Goal: Check status: Check status

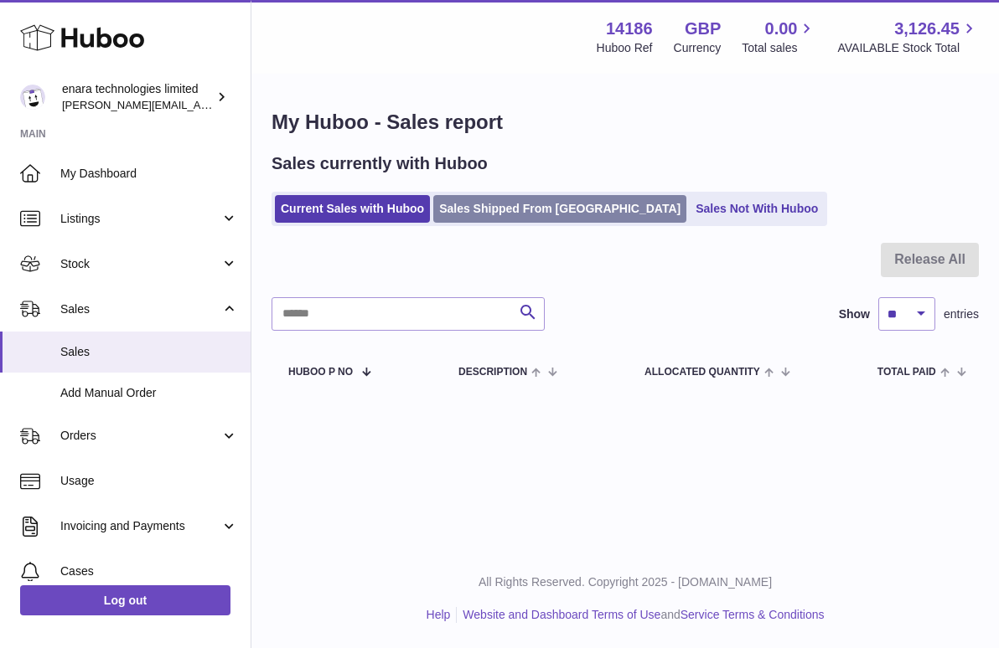
click at [546, 208] on link "Sales Shipped From [GEOGRAPHIC_DATA]" at bounding box center [559, 209] width 253 height 28
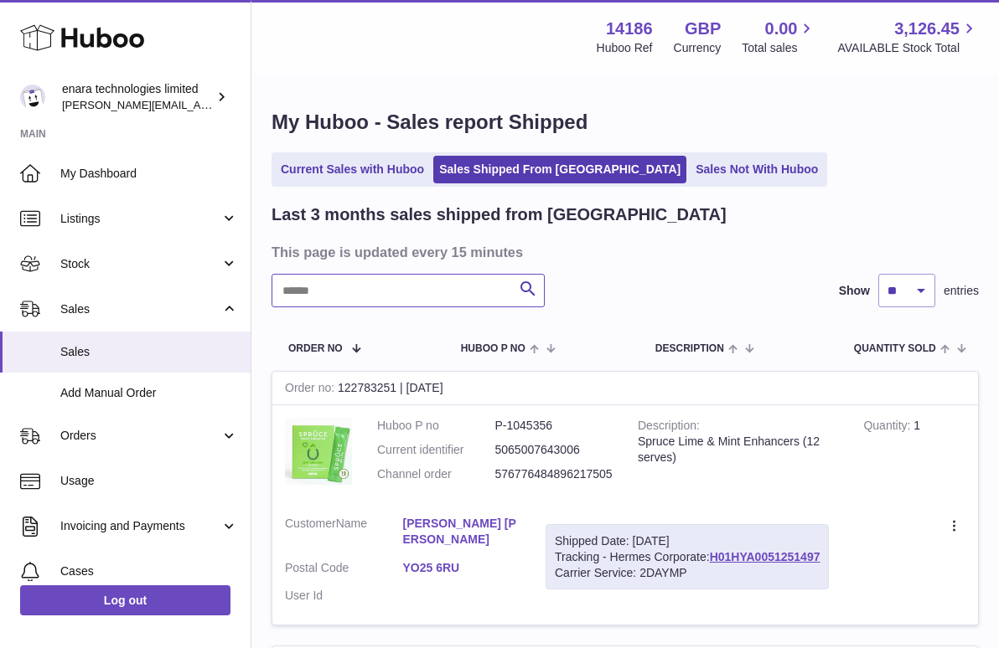
click at [440, 296] on input "text" at bounding box center [407, 291] width 273 height 34
paste input "**********"
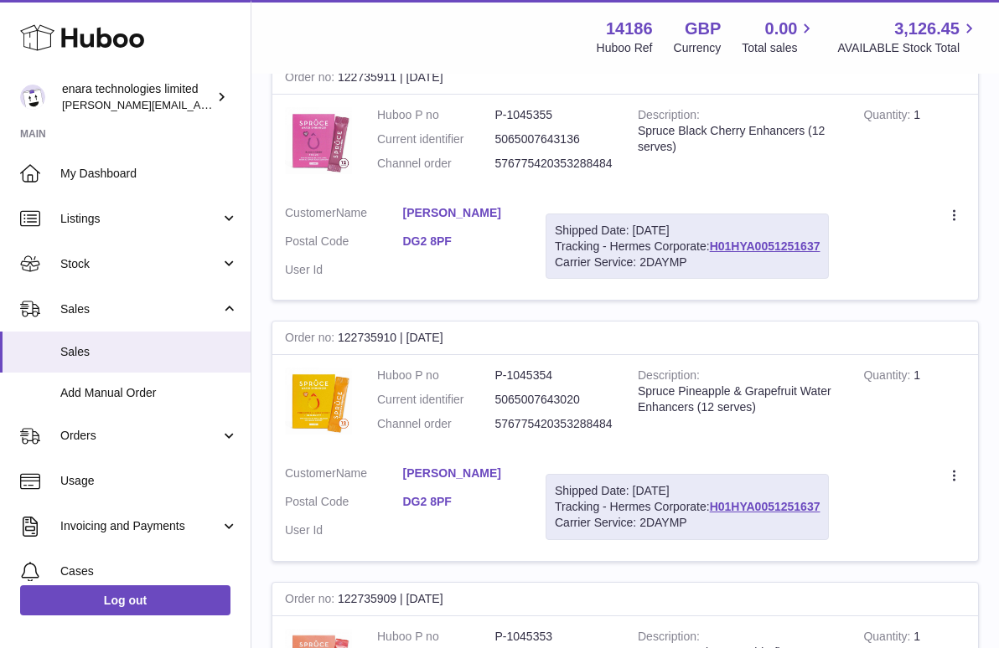
scroll to position [320, 0]
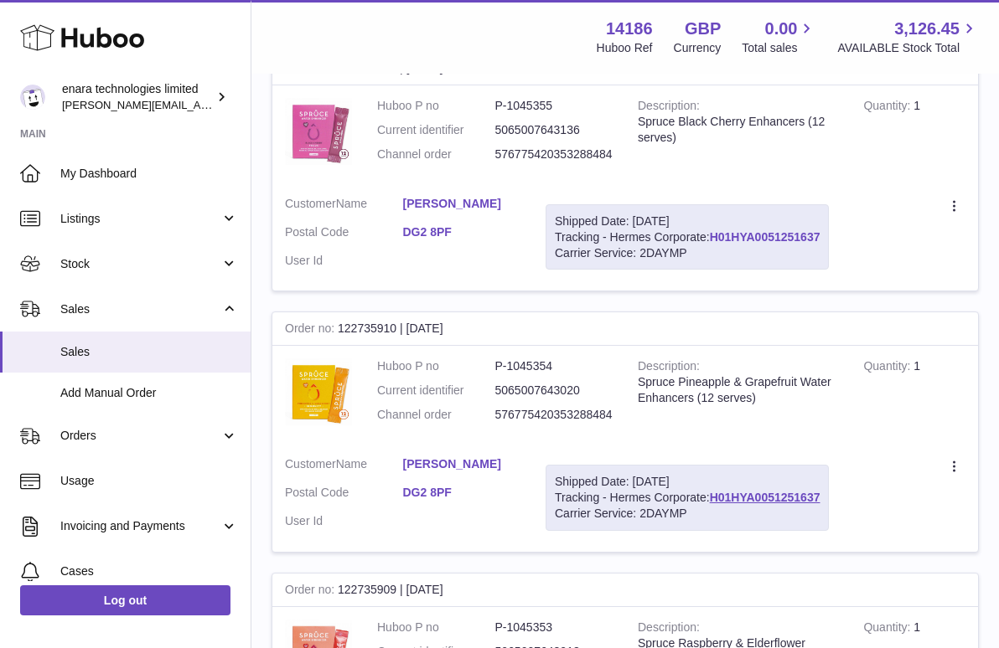
drag, startPoint x: 826, startPoint y: 232, endPoint x: 715, endPoint y: 235, distance: 111.5
click at [715, 235] on div "Shipped Date: [DATE] Tracking - Hermes Corporate: H01HYA0051251637 Carrier Serv…" at bounding box center [686, 237] width 283 height 66
copy div "H01HYA0051251637"
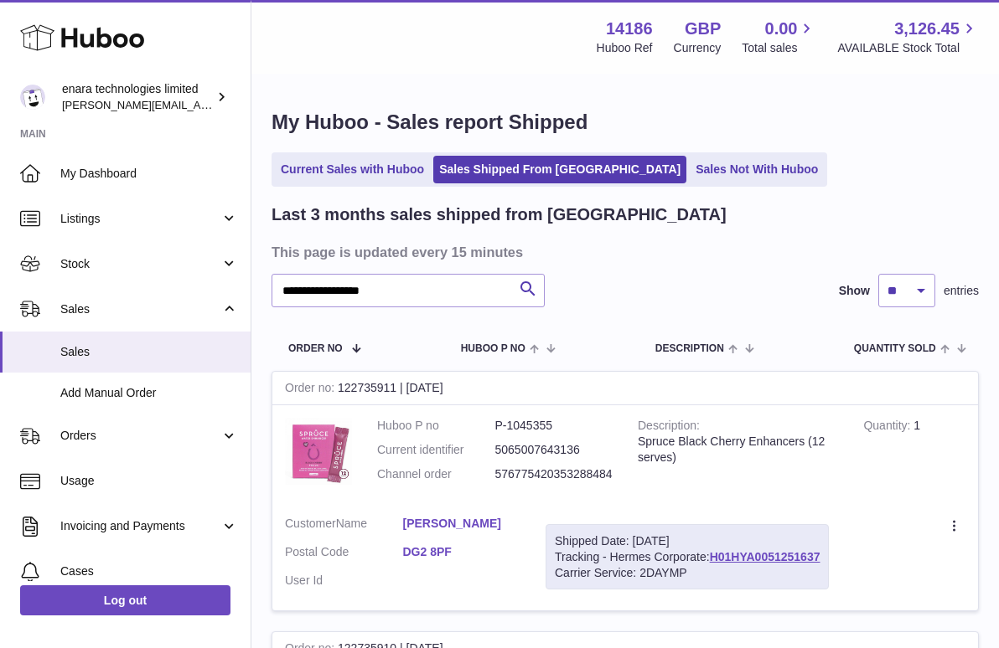
scroll to position [0, 0]
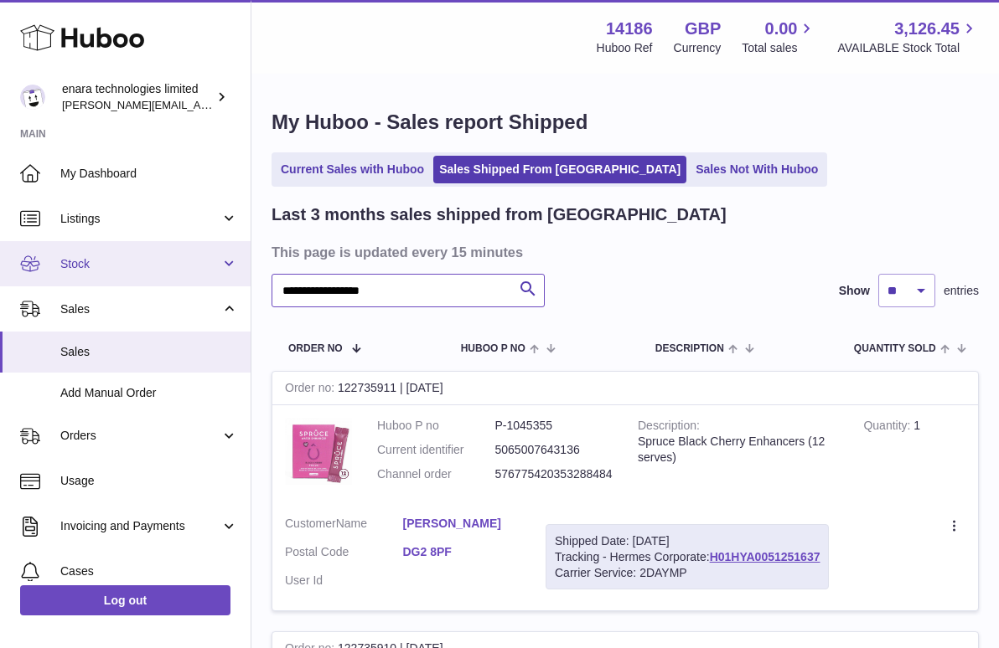
drag, startPoint x: 461, startPoint y: 293, endPoint x: 72, endPoint y: 241, distance: 392.2
click at [72, 241] on div "**********" at bounding box center [499, 643] width 999 height 1286
paste input "text"
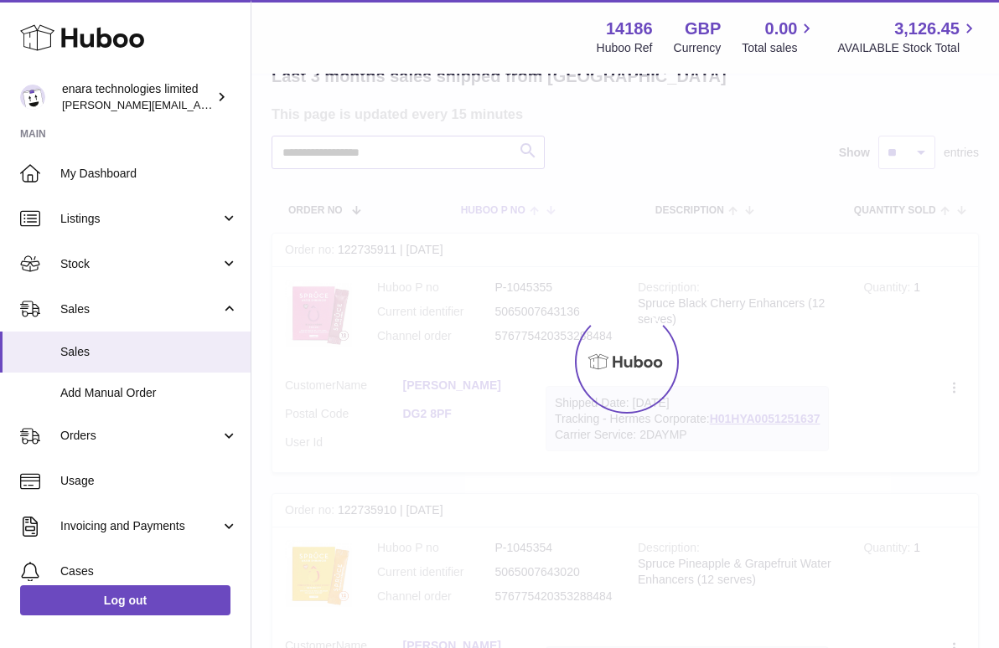
scroll to position [149, 0]
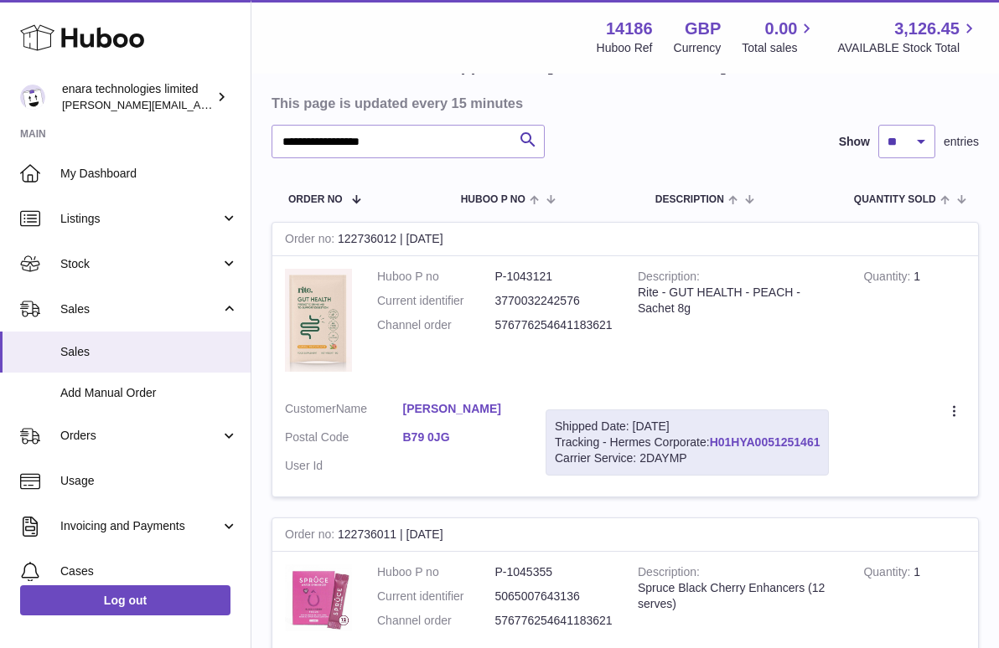
drag, startPoint x: 826, startPoint y: 435, endPoint x: 714, endPoint y: 437, distance: 112.3
click at [714, 437] on div "Shipped Date: [DATE] Tracking - Hermes Corporate: H01HYA0051251461 Carrier Serv…" at bounding box center [686, 443] width 283 height 66
copy div "H01HYA0051251461"
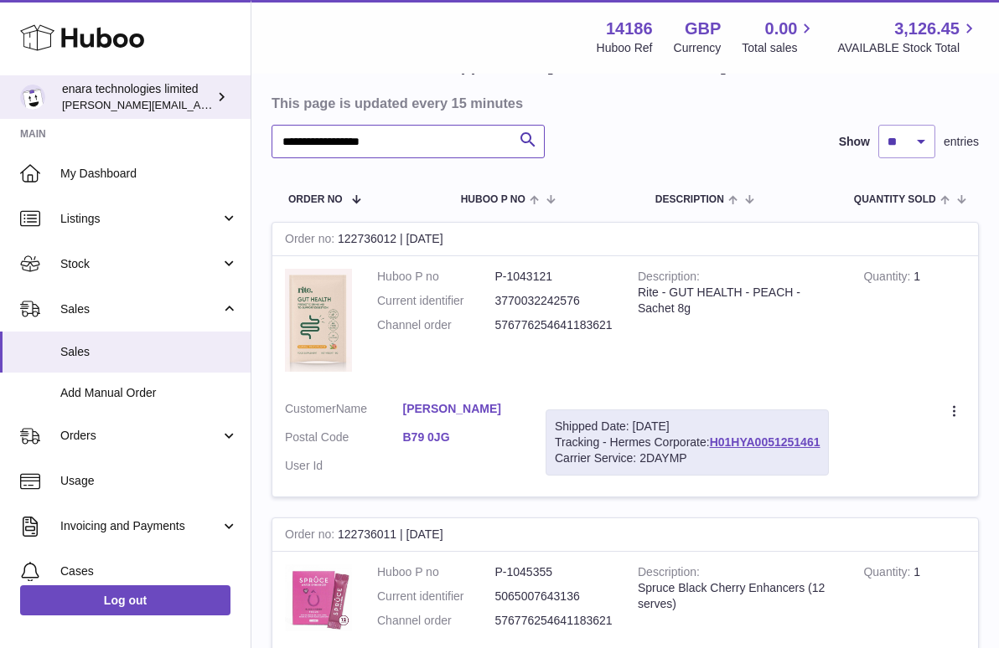
drag, startPoint x: 444, startPoint y: 143, endPoint x: 110, endPoint y: 90, distance: 338.5
click at [110, 90] on div "**********" at bounding box center [499, 511] width 999 height 1320
paste input "text"
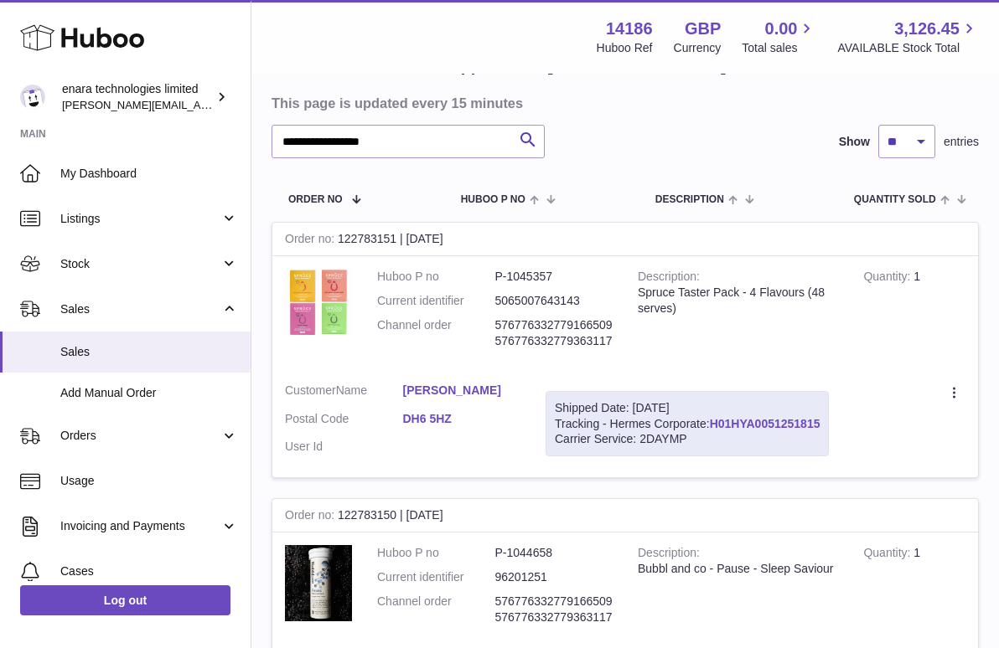
drag, startPoint x: 824, startPoint y: 417, endPoint x: 715, endPoint y: 423, distance: 109.1
click at [715, 423] on div "Shipped Date: [DATE] Tracking - Hermes Corporate: H01HYA0051251815 Carrier Serv…" at bounding box center [686, 424] width 283 height 66
copy div "H01HYA0051251815"
drag, startPoint x: 438, startPoint y: 142, endPoint x: 100, endPoint y: 138, distance: 338.5
click at [100, 138] on div "**********" at bounding box center [499, 379] width 999 height 1056
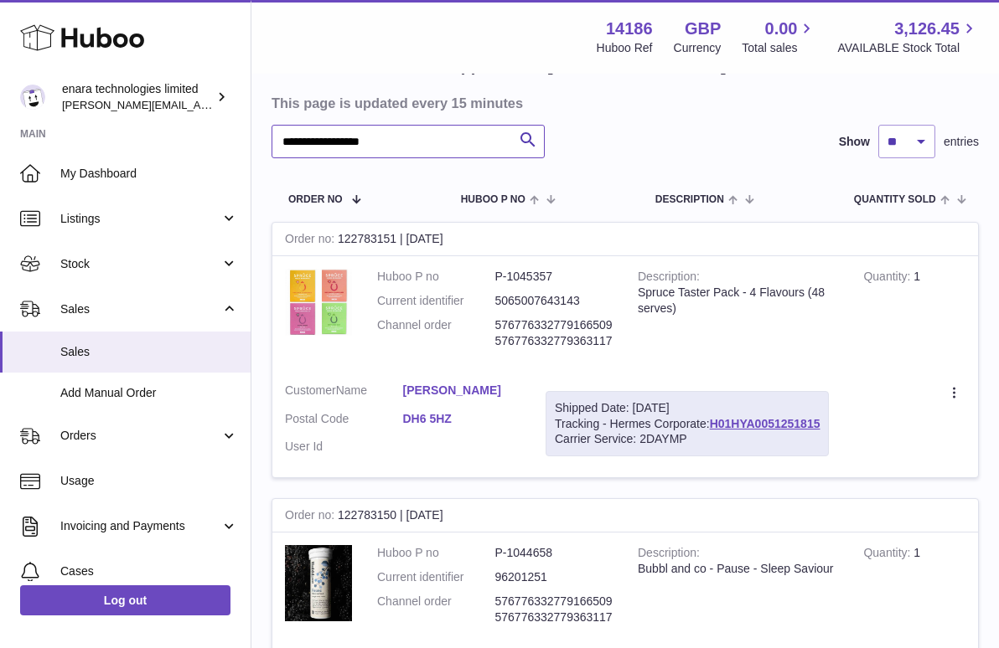
paste input "text"
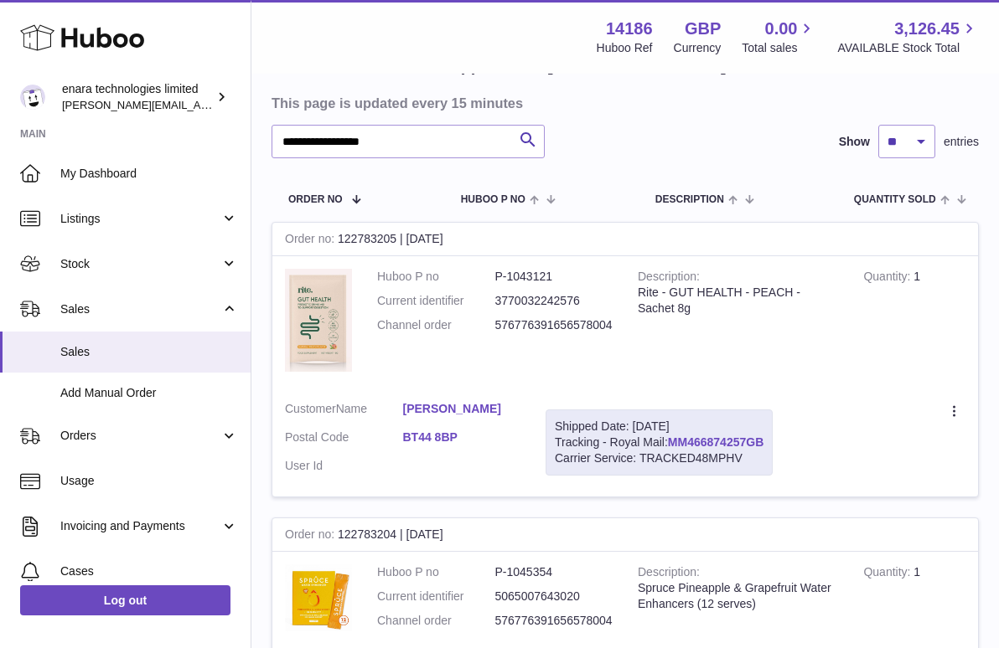
drag, startPoint x: 771, startPoint y: 436, endPoint x: 670, endPoint y: 444, distance: 100.8
click at [670, 444] on div "Shipped Date: [DATE] Tracking - Royal Mail: MM466874257GB Carrier Service: TRAC…" at bounding box center [658, 443] width 227 height 66
copy div "MM466874257GB"
drag, startPoint x: 407, startPoint y: 143, endPoint x: 123, endPoint y: 124, distance: 284.7
click at [123, 125] on div "**********" at bounding box center [499, 381] width 999 height 1060
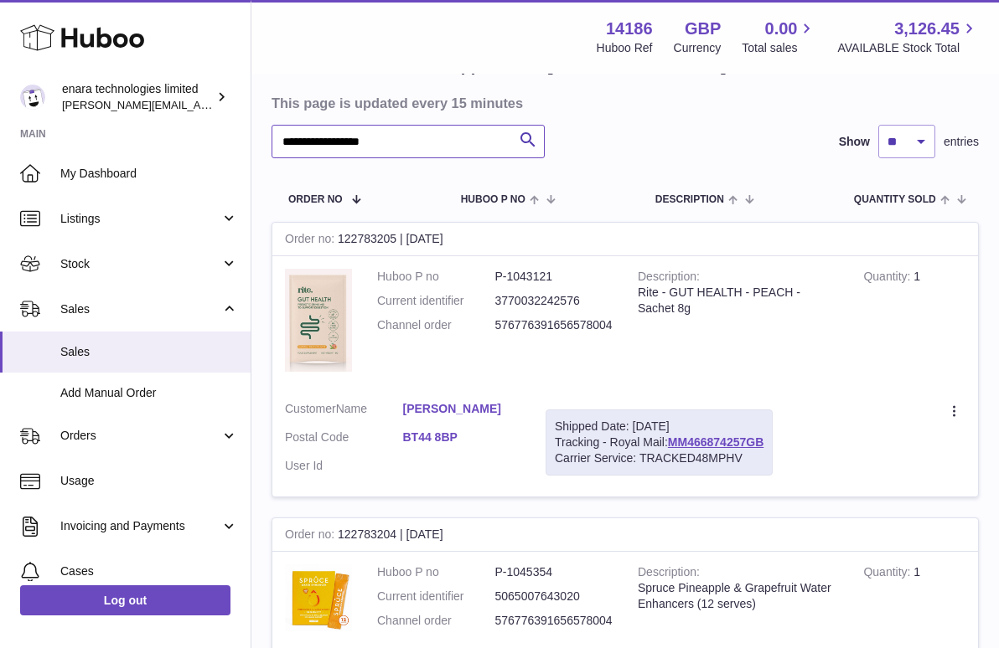
paste input "text"
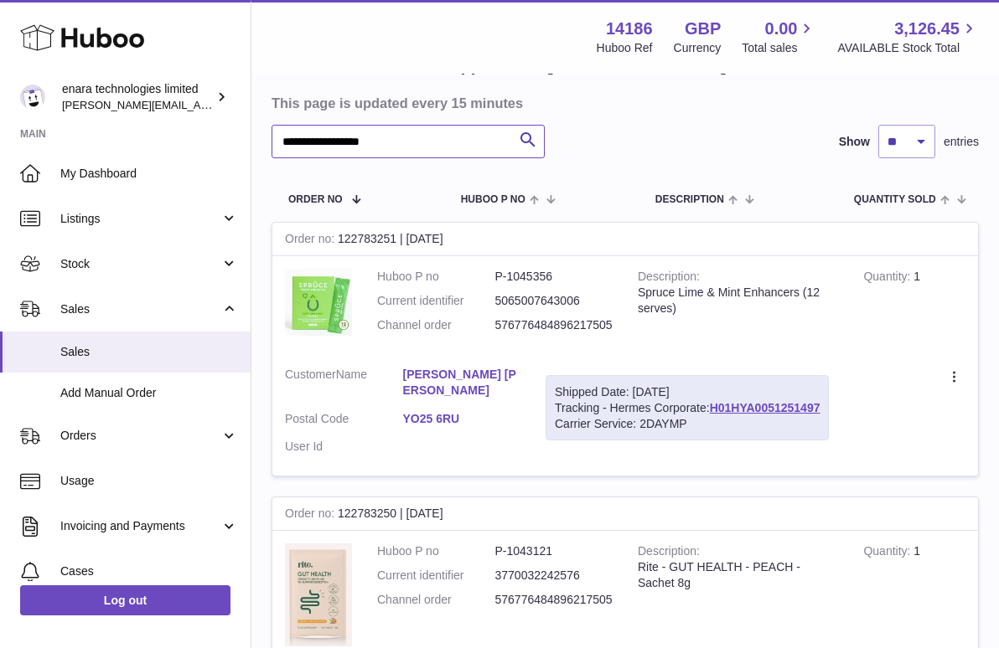
type input "**********"
drag, startPoint x: 827, startPoint y: 403, endPoint x: 715, endPoint y: 403, distance: 112.3
click at [715, 403] on div "Shipped Date: [DATE] Tracking - Hermes Corporate: H01HYA0051251497 Carrier Serv…" at bounding box center [686, 408] width 283 height 66
copy div "H01HYA0051251497"
